Goal: Transaction & Acquisition: Purchase product/service

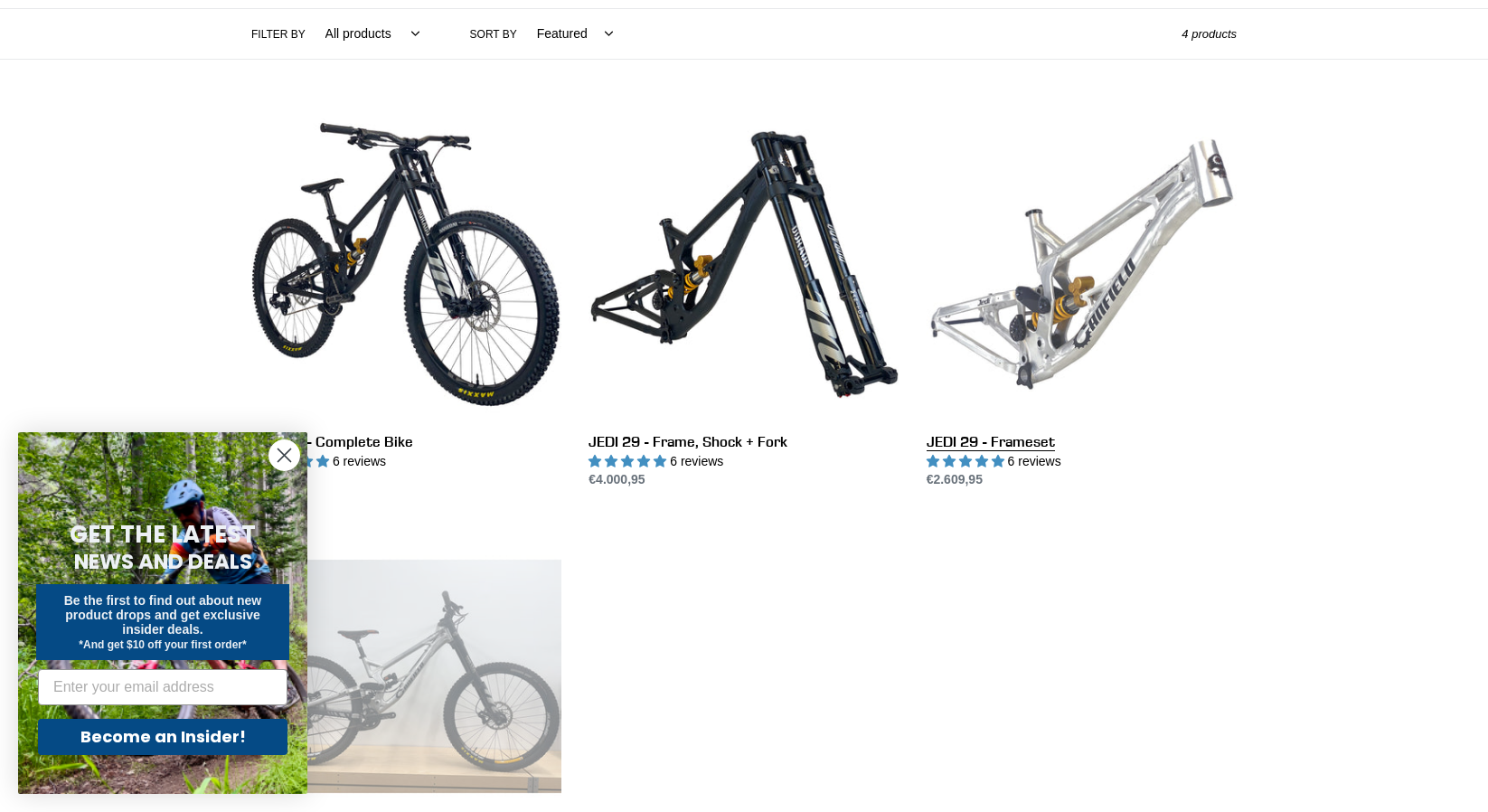
scroll to position [452, 0]
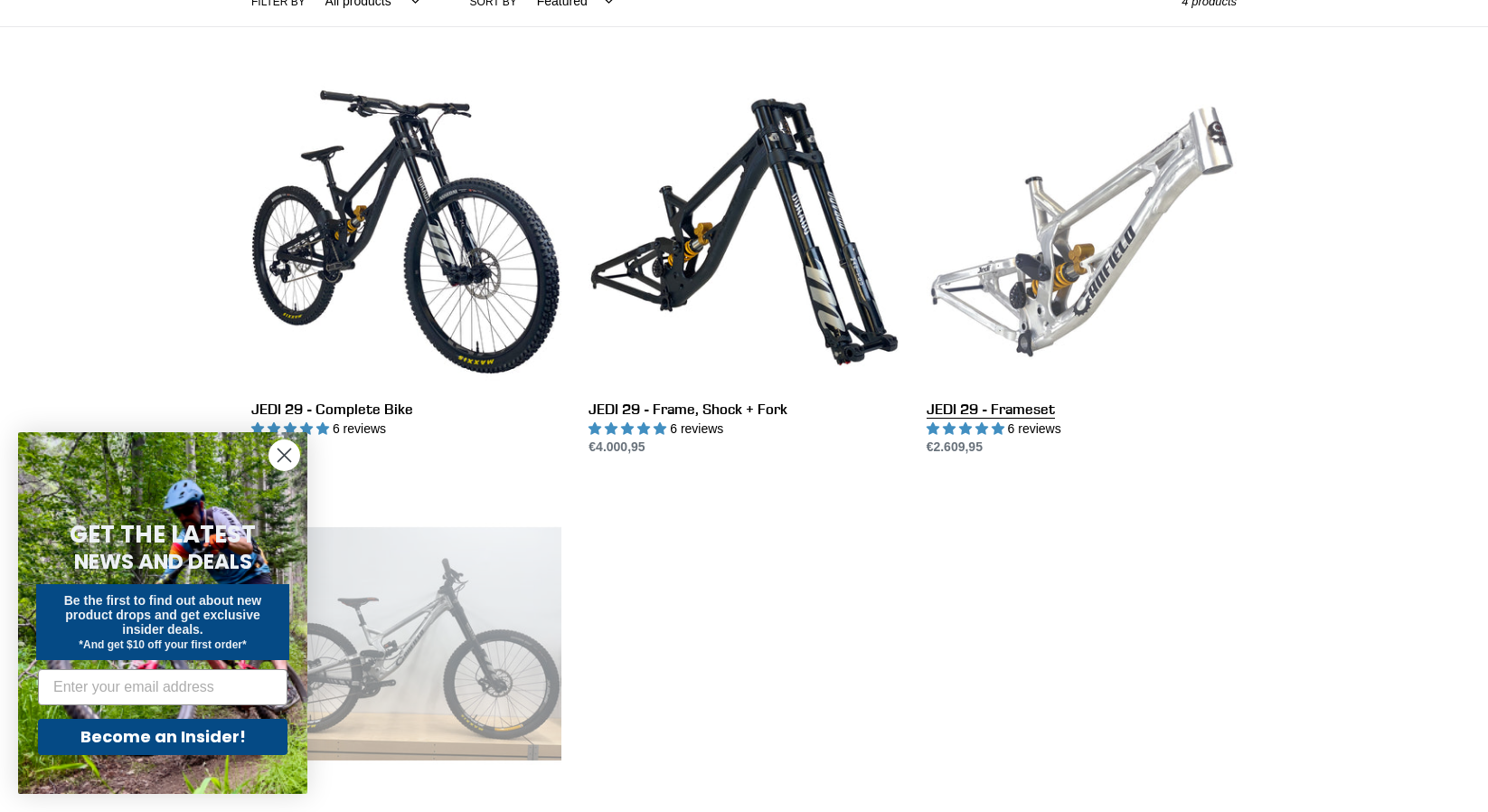
click at [1085, 319] on link "JEDI 29 - Frameset" at bounding box center [1082, 267] width 310 height 380
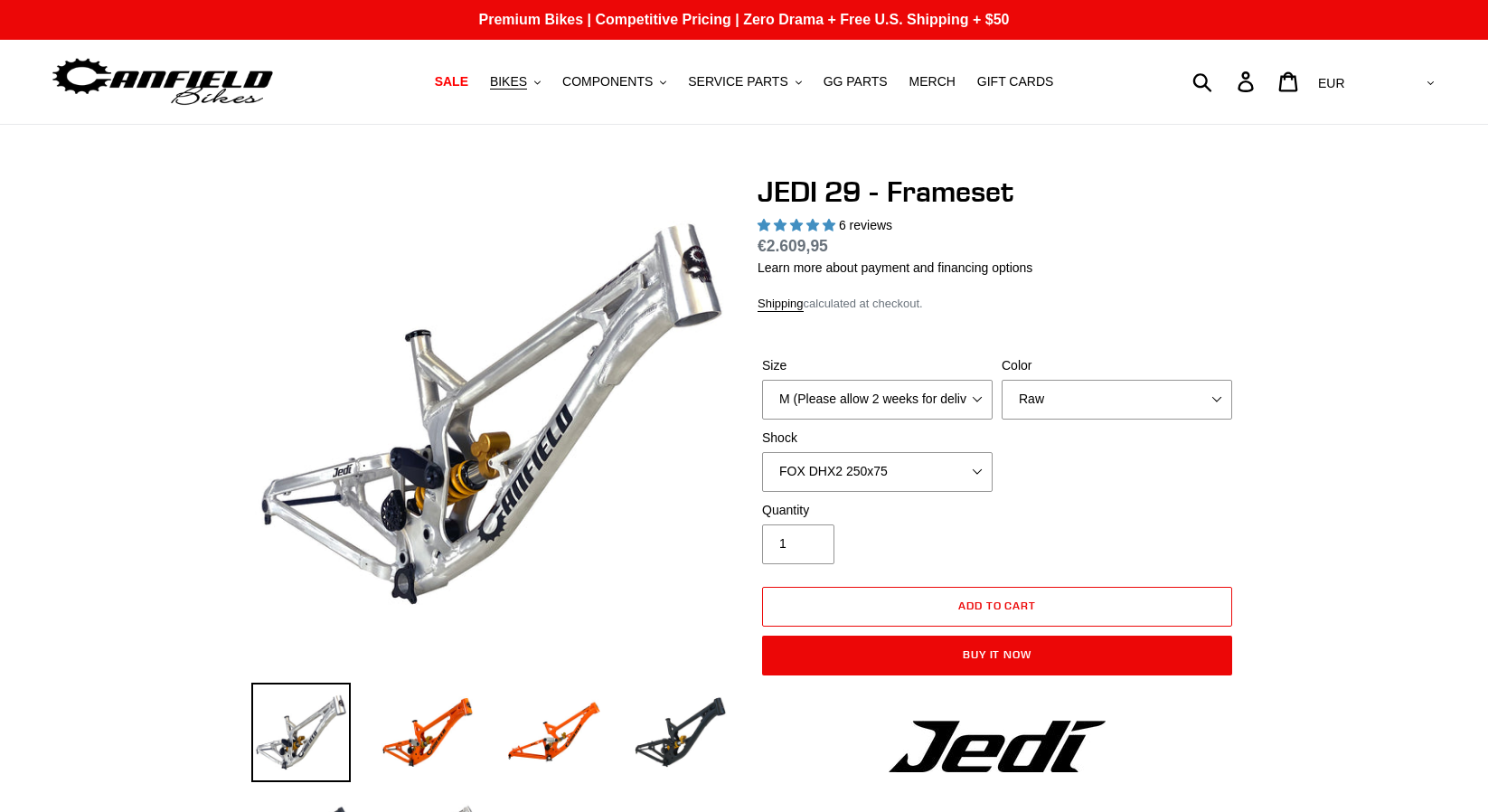
select select "highest-rating"
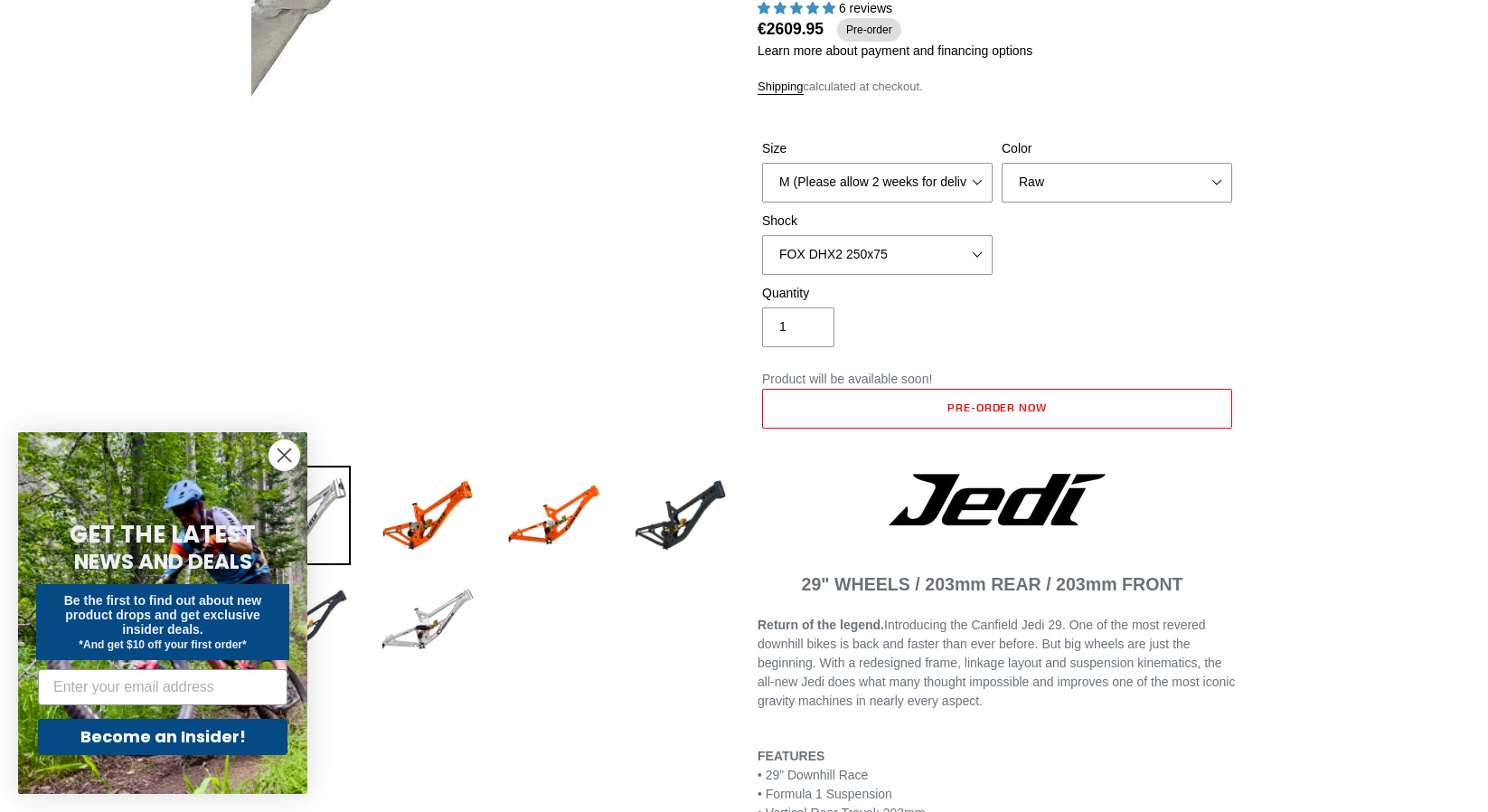
scroll to position [271, 0]
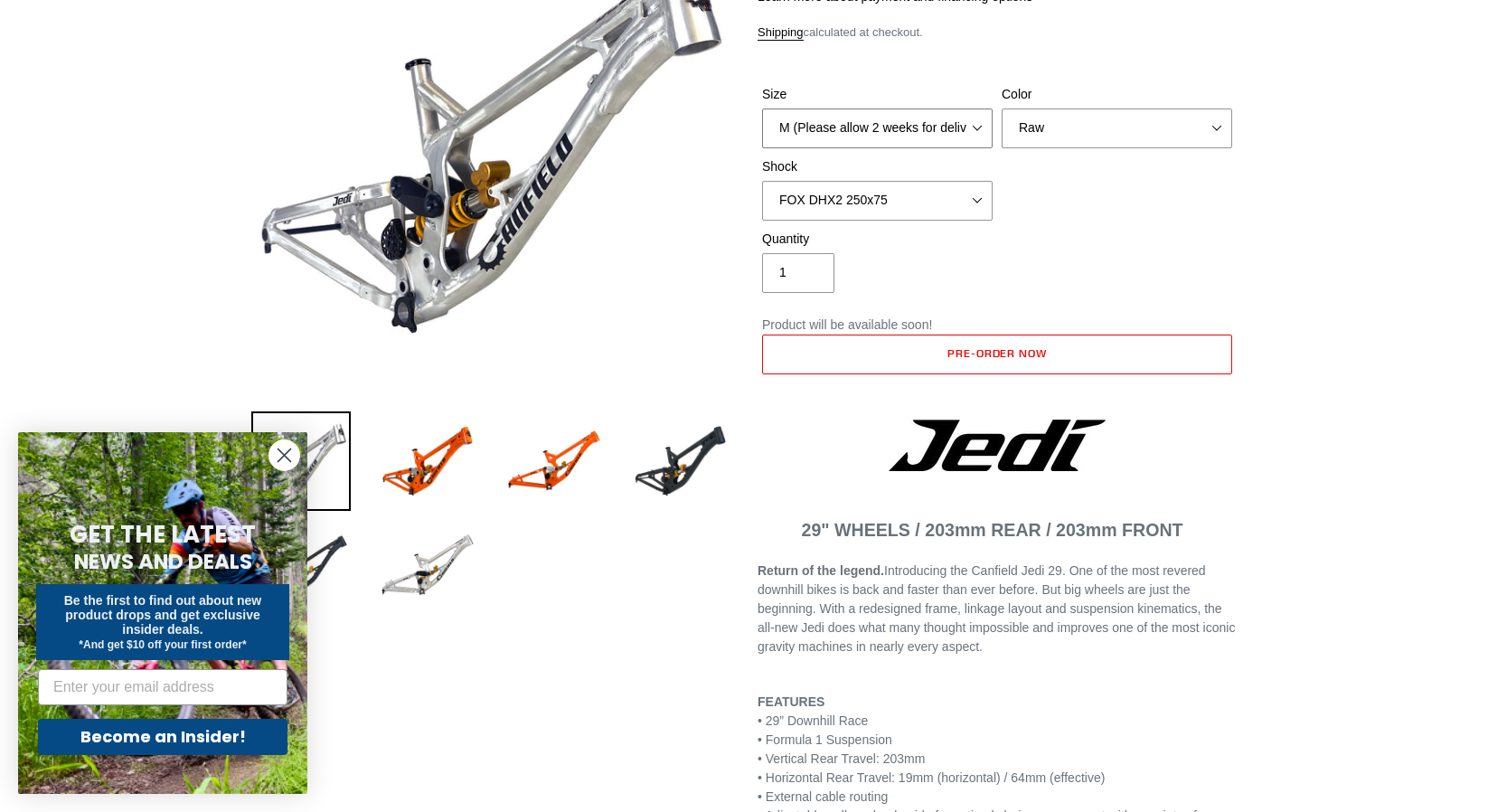
click at [904, 146] on select "M (Please allow 2 weeks for delivery) L (Please allow 2 weeks for delivery) XL" at bounding box center [876, 128] width 230 height 40
select select "XL"
click at [762, 108] on select "M (Please allow 2 weeks for delivery) L (Please allow 2 weeks for delivery) XL" at bounding box center [876, 128] width 230 height 40
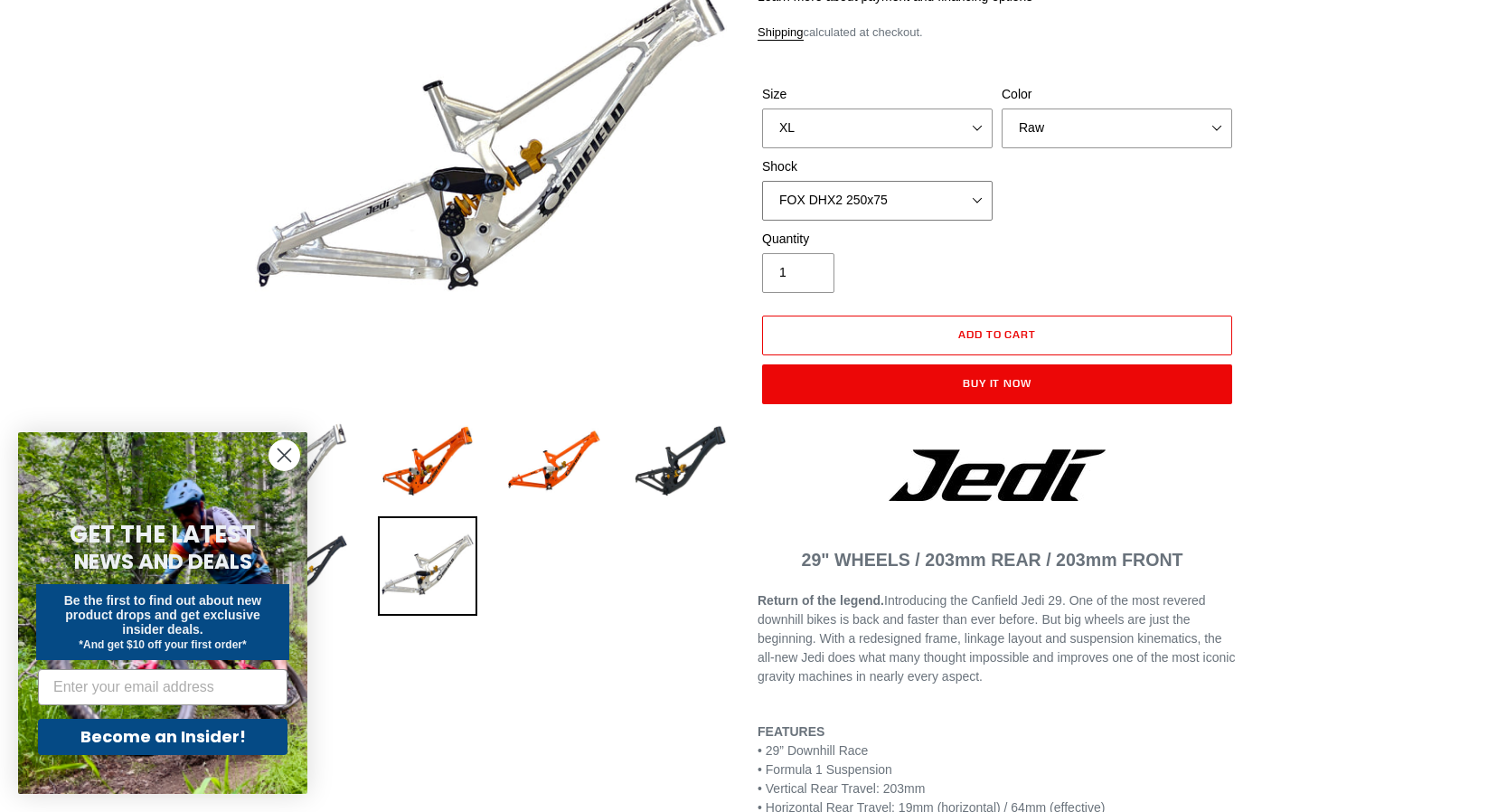
click at [910, 178] on div "Shock No Shock FOX DHX2 250x75 RockShox Vivid Ultimate DH 250x75 EXT e-Storia L…" at bounding box center [876, 189] width 240 height 63
select select "RockShox Vivid Ultimate DH 250x75"
click at [762, 181] on select "No Shock FOX DHX2 250x75 RockShox Vivid Ultimate DH 250x75 EXT e-Storia LOX V3" at bounding box center [876, 200] width 230 height 40
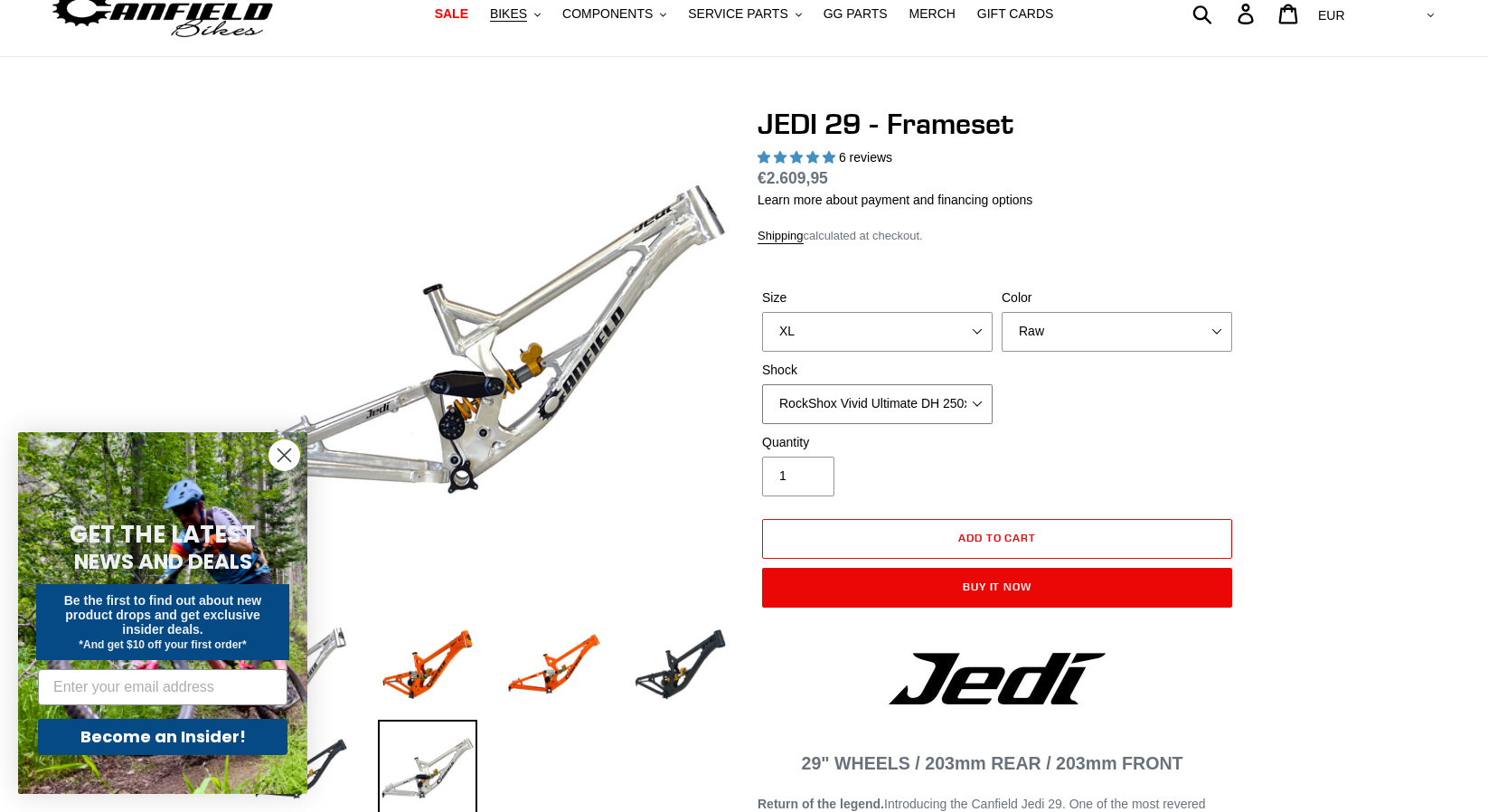
scroll to position [0, 0]
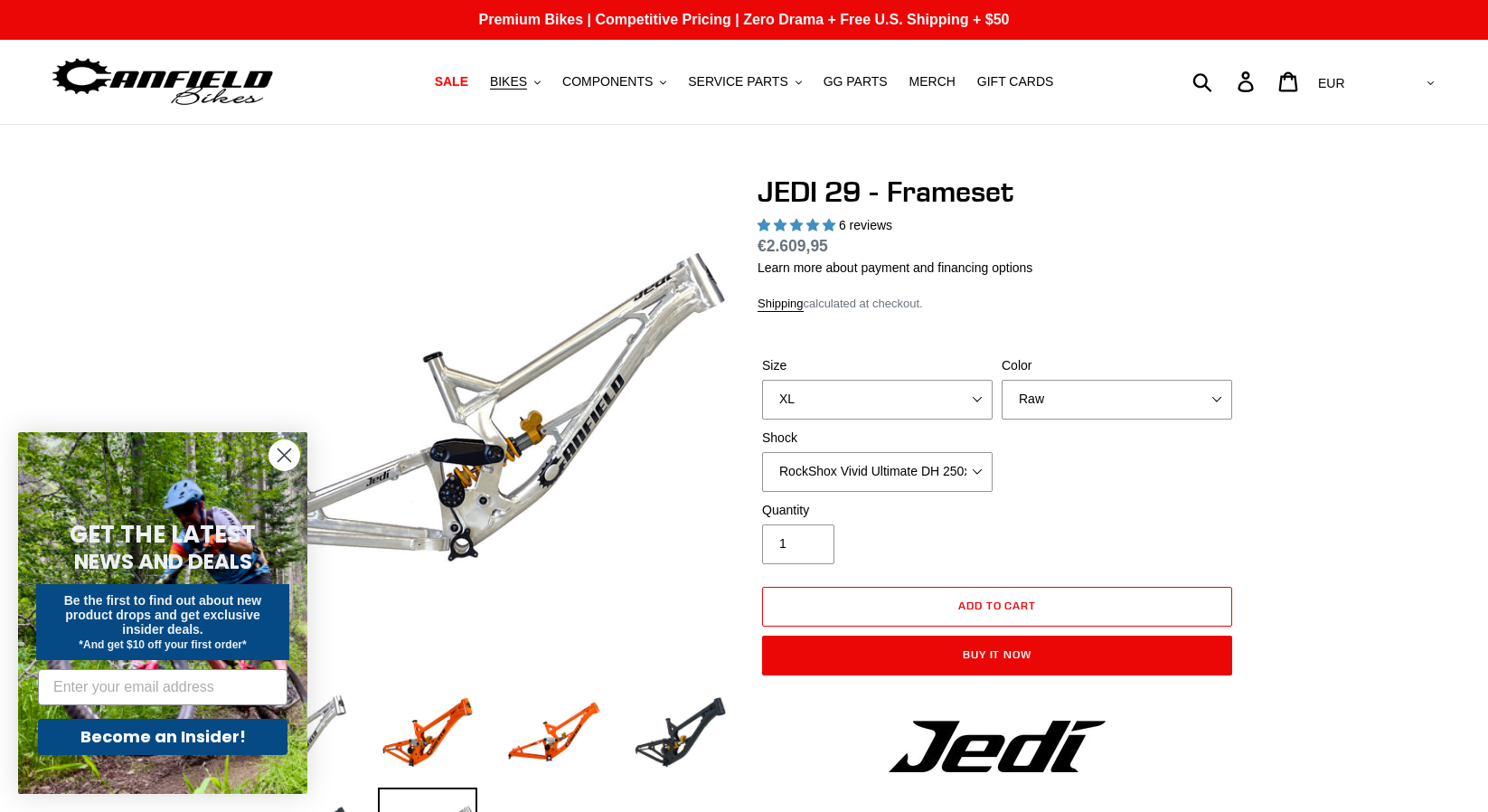
click at [287, 460] on circle "Close dialog" at bounding box center [284, 455] width 30 height 30
